Goal: Complete application form

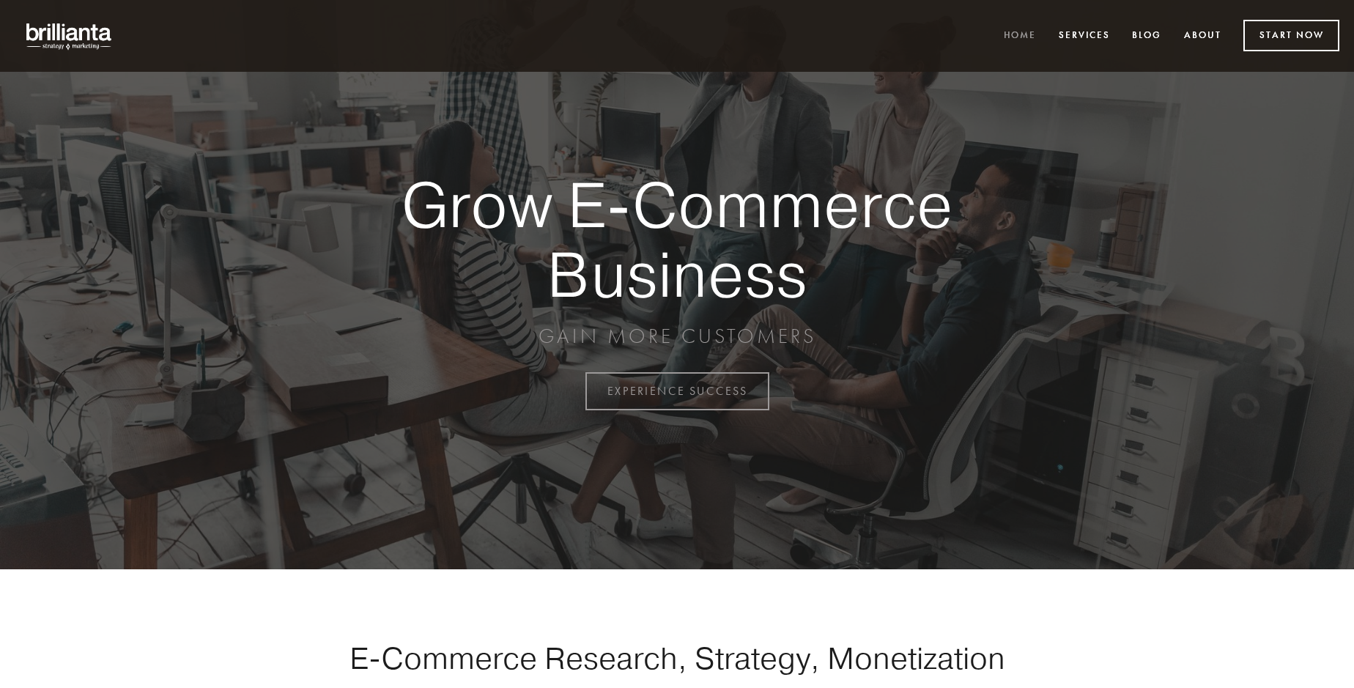
scroll to position [3841, 0]
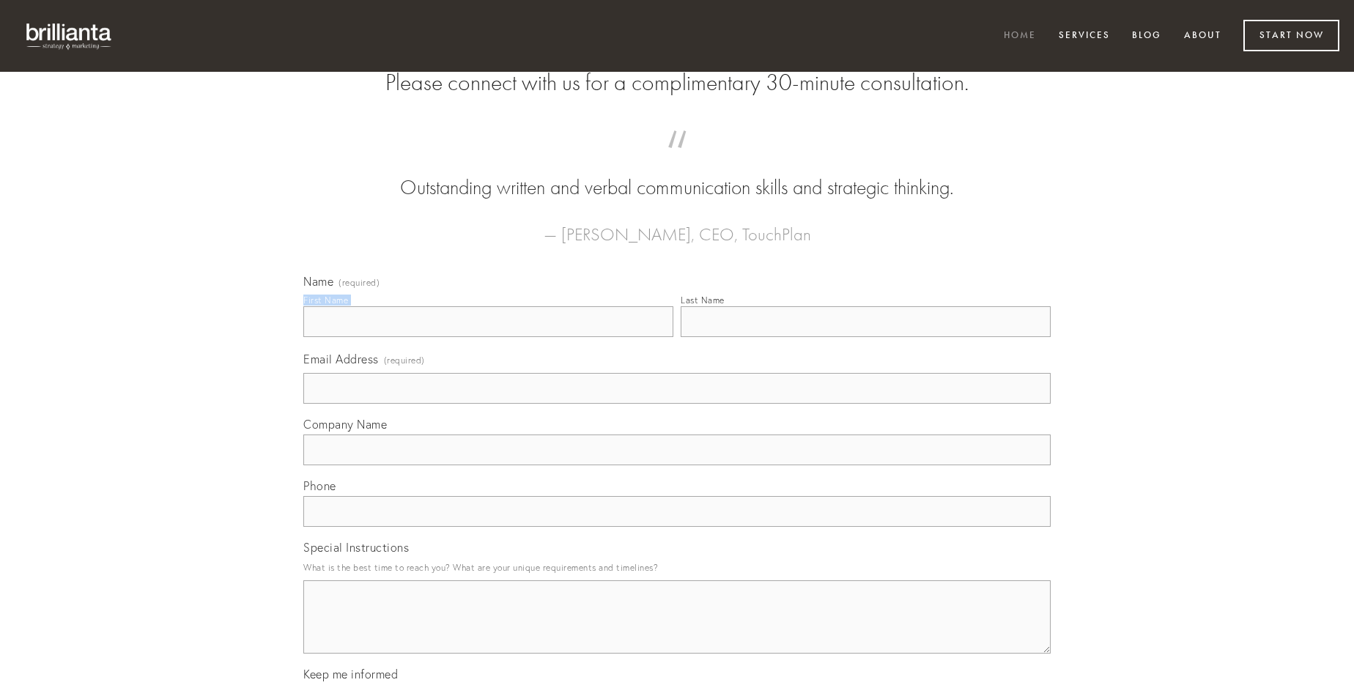
type input "[PERSON_NAME]"
click at [865, 337] on input "Last Name" at bounding box center [866, 321] width 370 height 31
type input "[PERSON_NAME]"
click at [677, 404] on input "Email Address (required)" at bounding box center [676, 388] width 747 height 31
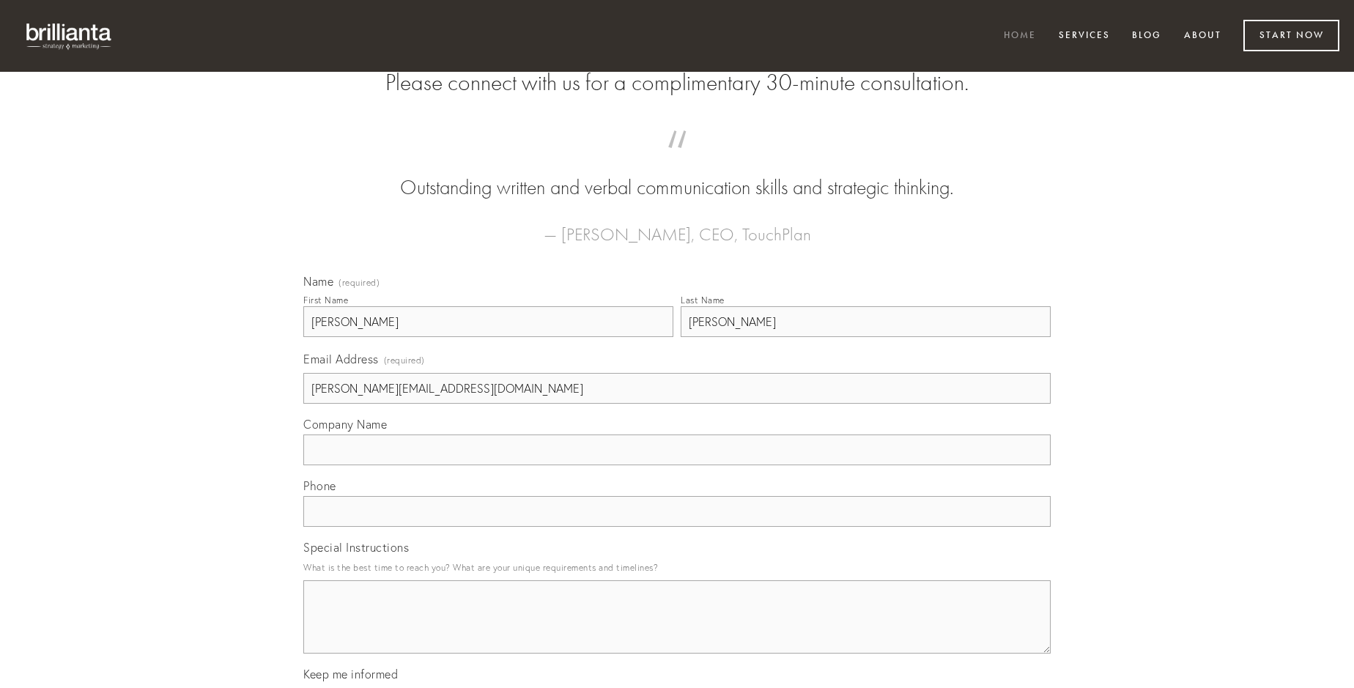
type input "[PERSON_NAME][EMAIL_ADDRESS][DOMAIN_NAME]"
click at [677, 465] on input "Company Name" at bounding box center [676, 450] width 747 height 31
type input "perferendis"
click at [677, 527] on input "text" at bounding box center [676, 511] width 747 height 31
click at [677, 630] on textarea "Special Instructions" at bounding box center [676, 616] width 747 height 73
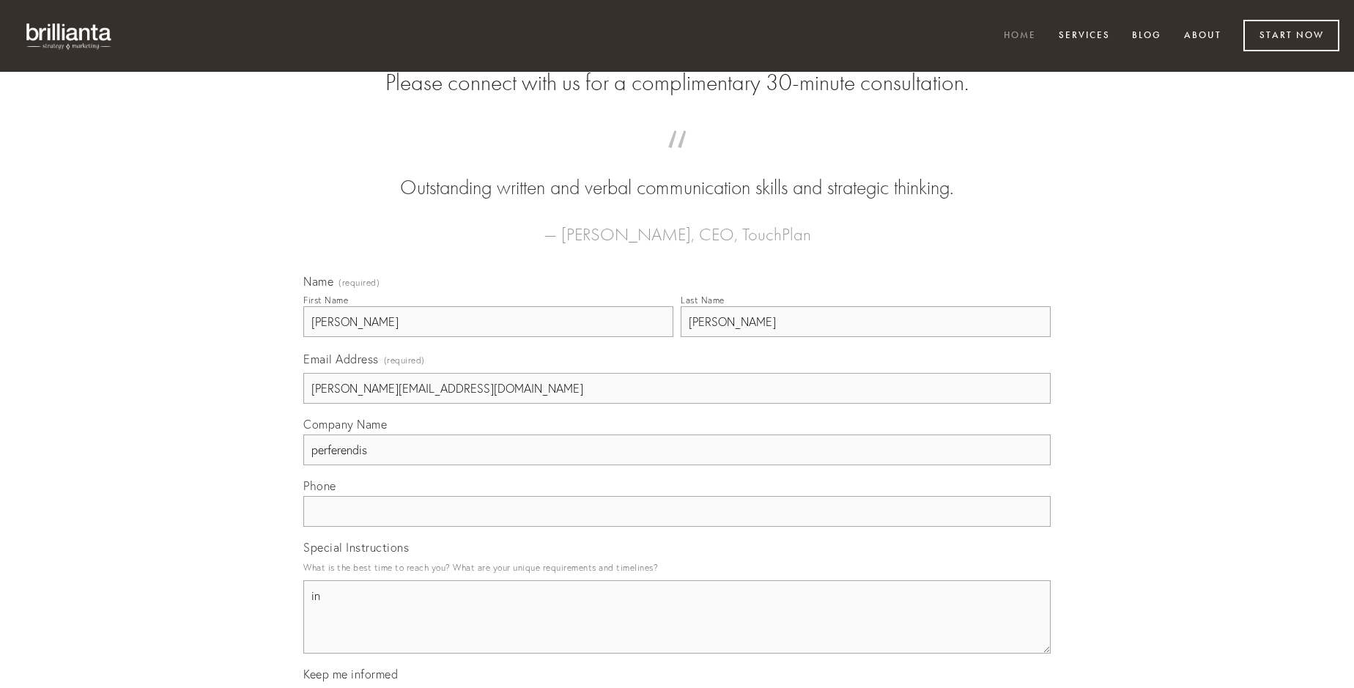
type textarea "in"
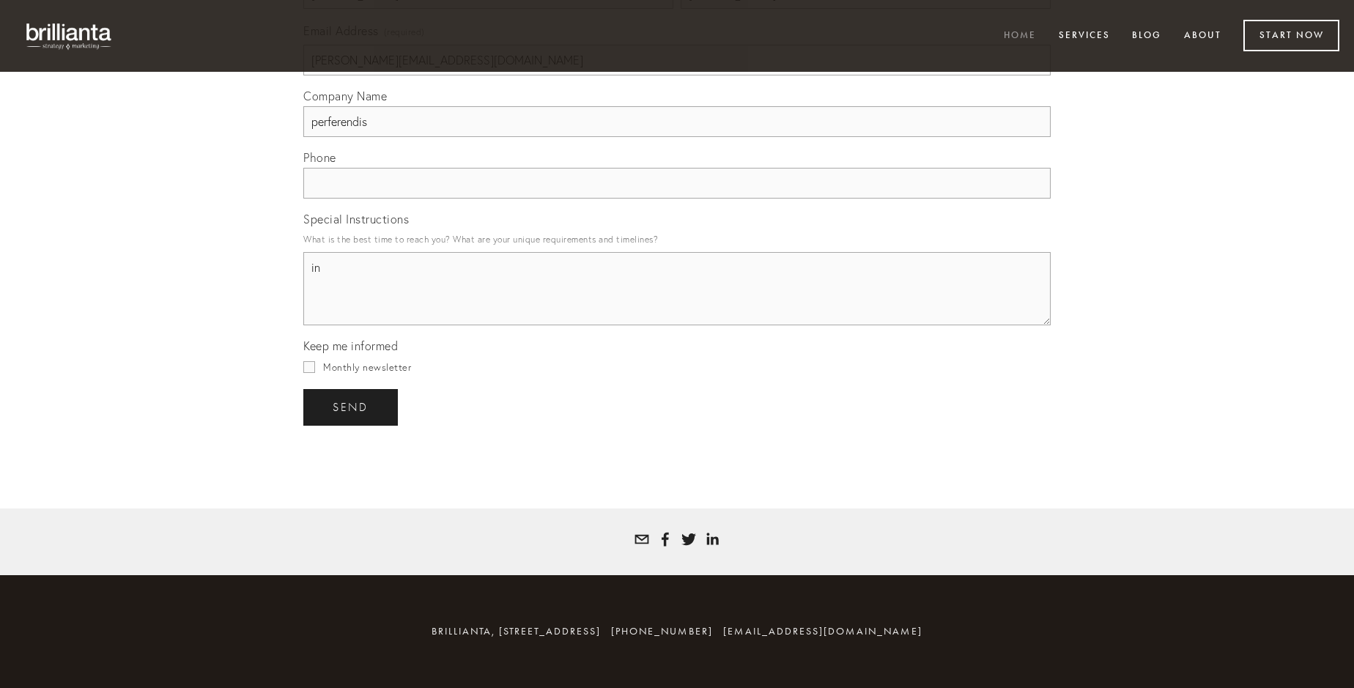
click at [352, 407] on span "send" at bounding box center [351, 407] width 36 height 13
